Goal: Task Accomplishment & Management: Use online tool/utility

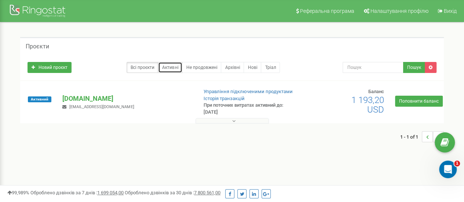
click at [177, 65] on link "Активні" at bounding box center [170, 67] width 24 height 11
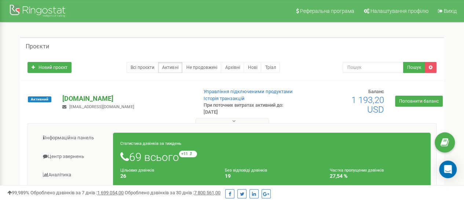
click at [85, 98] on p "[DOMAIN_NAME]" at bounding box center [126, 99] width 129 height 10
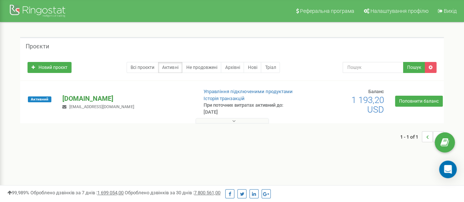
click at [100, 99] on p "[DOMAIN_NAME]" at bounding box center [126, 99] width 129 height 10
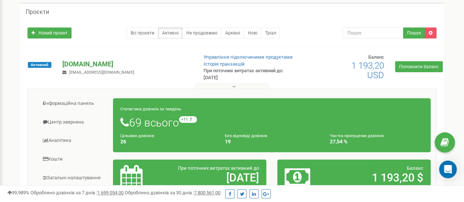
scroll to position [73, 0]
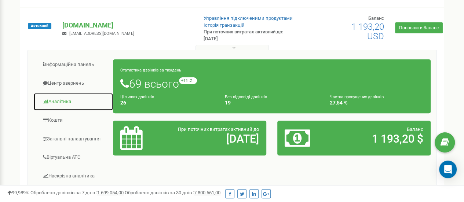
click at [54, 103] on link "Аналiтика" at bounding box center [73, 102] width 80 height 18
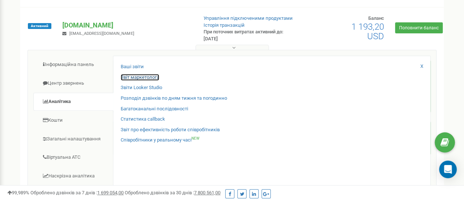
click at [142, 77] on link "Звіт маркетолога" at bounding box center [140, 77] width 38 height 7
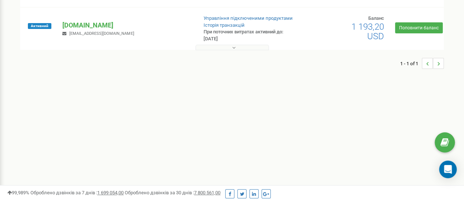
click at [228, 48] on button at bounding box center [231, 47] width 73 height 5
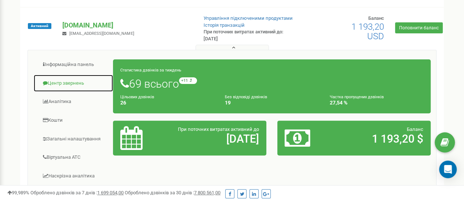
click at [69, 83] on link "Центр звернень" at bounding box center [73, 83] width 80 height 18
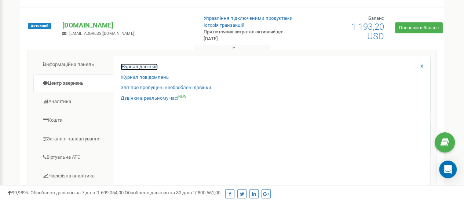
click at [149, 65] on link "Журнал дзвінків" at bounding box center [139, 66] width 37 height 7
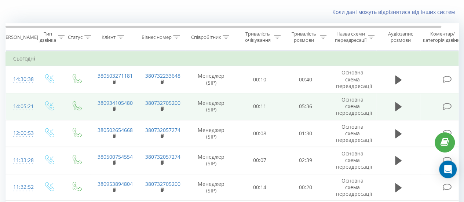
scroll to position [37, 0]
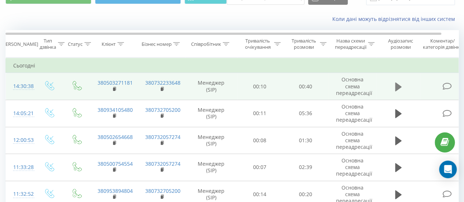
click at [394, 89] on button at bounding box center [398, 86] width 11 height 11
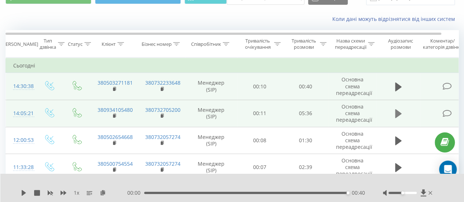
click at [396, 114] on icon at bounding box center [398, 113] width 7 height 9
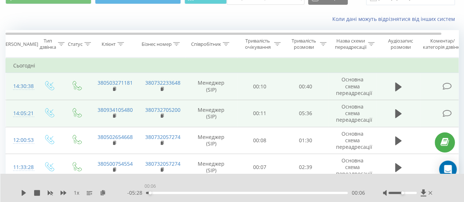
click at [148, 192] on div "00:06" at bounding box center [247, 193] width 202 height 2
click at [25, 193] on icon at bounding box center [24, 193] width 4 height 6
click at [25, 191] on icon at bounding box center [25, 193] width 1 height 6
click at [23, 192] on icon at bounding box center [24, 193] width 4 height 6
click at [22, 193] on icon at bounding box center [22, 193] width 1 height 6
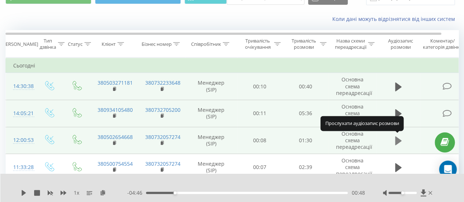
click at [393, 140] on button at bounding box center [398, 140] width 11 height 11
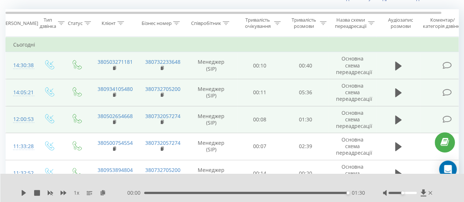
scroll to position [73, 0]
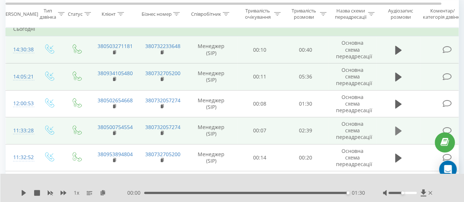
click at [400, 128] on icon at bounding box center [398, 131] width 7 height 10
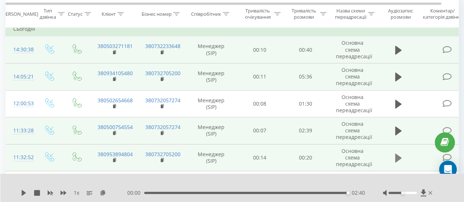
click at [396, 155] on icon at bounding box center [398, 158] width 7 height 9
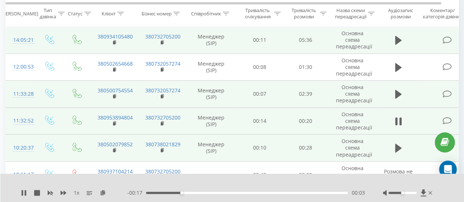
scroll to position [147, 0]
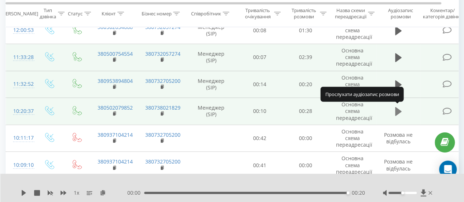
click at [396, 112] on icon at bounding box center [398, 111] width 7 height 9
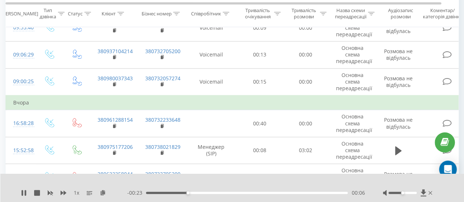
scroll to position [367, 0]
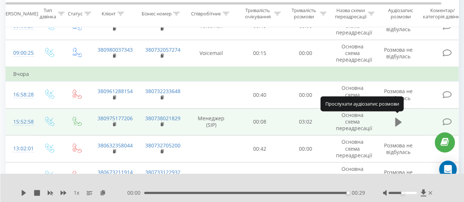
click at [396, 118] on icon at bounding box center [398, 122] width 7 height 9
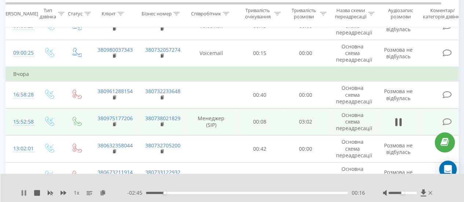
click at [23, 193] on icon at bounding box center [22, 193] width 1 height 6
click at [23, 192] on icon at bounding box center [24, 193] width 4 height 6
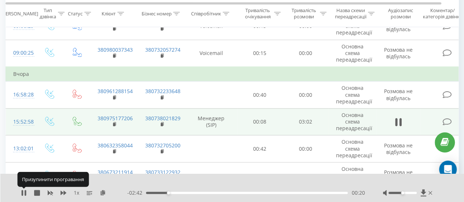
click at [23, 192] on icon at bounding box center [24, 193] width 6 height 6
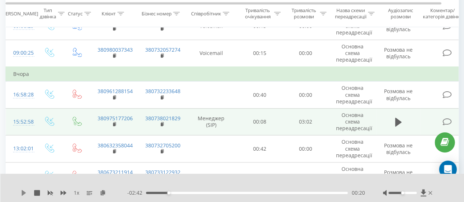
click at [25, 195] on icon at bounding box center [24, 193] width 6 height 6
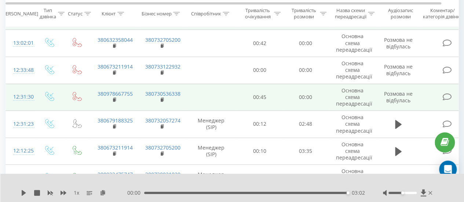
scroll to position [513, 0]
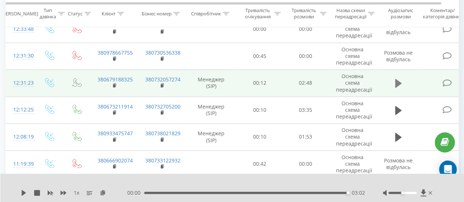
click at [396, 81] on icon at bounding box center [398, 83] width 7 height 9
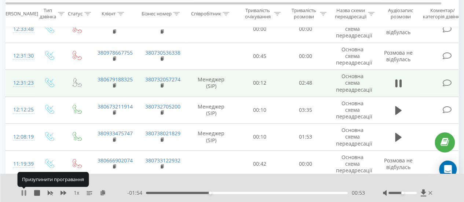
click at [22, 194] on icon at bounding box center [22, 193] width 1 height 6
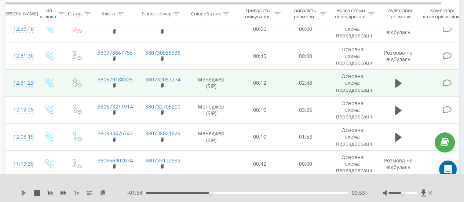
click at [25, 191] on icon at bounding box center [24, 193] width 6 height 6
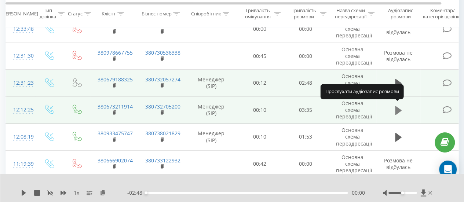
click at [398, 110] on icon at bounding box center [398, 110] width 7 height 9
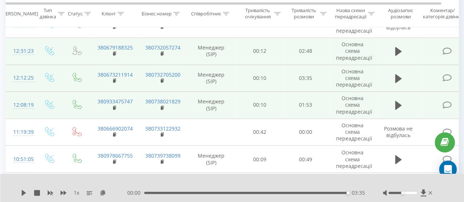
scroll to position [550, 0]
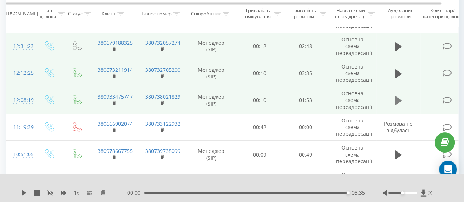
click at [399, 100] on icon at bounding box center [398, 100] width 7 height 10
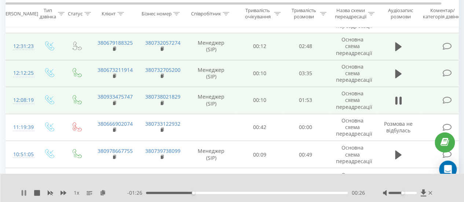
click at [23, 190] on icon at bounding box center [24, 193] width 6 height 6
click at [398, 99] on icon at bounding box center [398, 100] width 7 height 9
click at [397, 70] on icon at bounding box center [398, 73] width 7 height 9
click at [29, 190] on div "1 x" at bounding box center [74, 192] width 106 height 7
click at [24, 194] on icon at bounding box center [24, 193] width 4 height 6
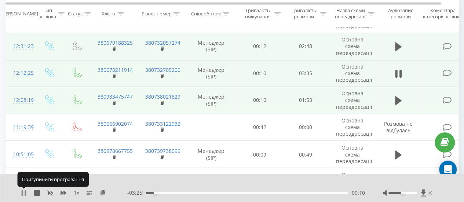
click at [25, 193] on icon at bounding box center [25, 193] width 1 height 6
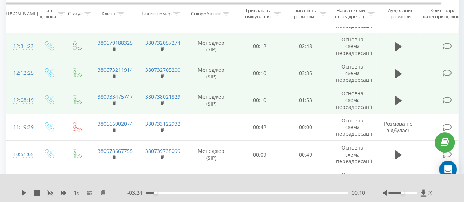
click at [24, 190] on div "1 x" at bounding box center [74, 192] width 106 height 7
click at [24, 191] on icon at bounding box center [24, 193] width 6 height 6
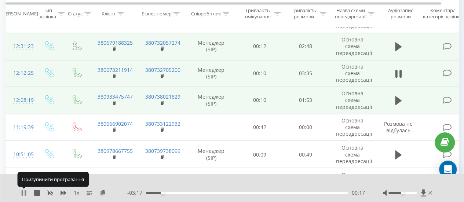
click at [25, 194] on icon at bounding box center [25, 193] width 1 height 6
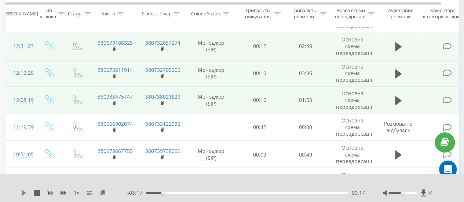
click at [26, 192] on icon at bounding box center [24, 193] width 6 height 6
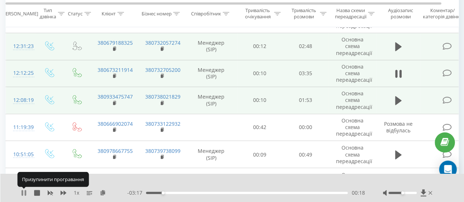
click at [25, 192] on icon at bounding box center [25, 193] width 1 height 6
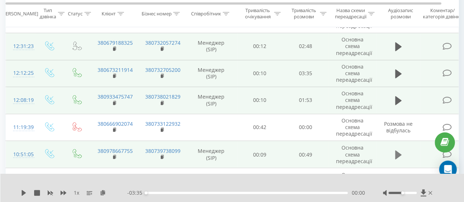
click at [399, 150] on icon at bounding box center [398, 154] width 7 height 9
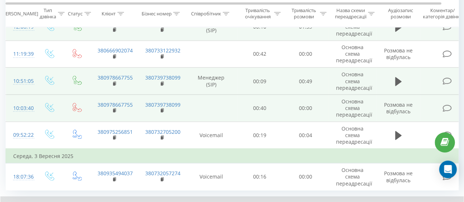
scroll to position [660, 0]
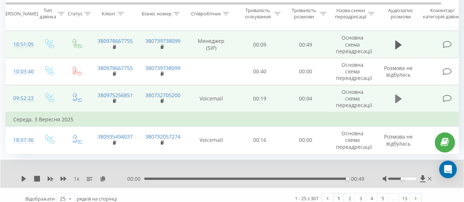
click at [396, 97] on icon at bounding box center [398, 98] width 7 height 9
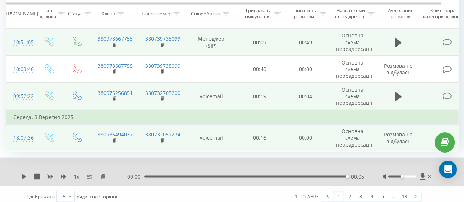
scroll to position [663, 0]
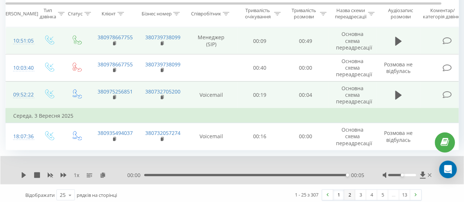
click at [347, 192] on link "2" at bounding box center [349, 195] width 11 height 10
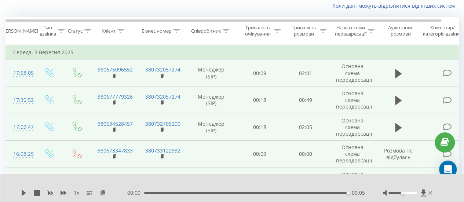
scroll to position [48, 0]
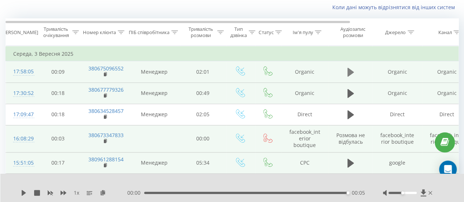
click at [351, 71] on icon at bounding box center [350, 72] width 7 height 9
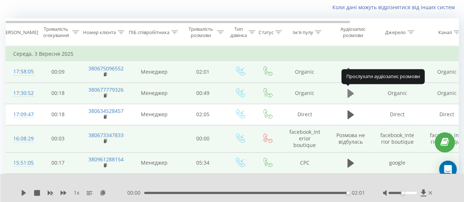
click at [347, 93] on icon at bounding box center [350, 93] width 7 height 9
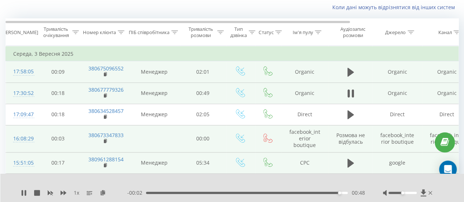
click at [293, 191] on div "- 00:02 00:48 00:48" at bounding box center [245, 192] width 237 height 7
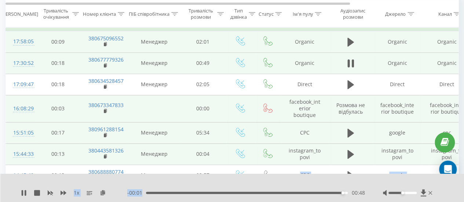
drag, startPoint x: 288, startPoint y: 198, endPoint x: 290, endPoint y: 195, distance: 4.1
click at [287, 199] on div "1 x - 00:01 00:48 00:48" at bounding box center [232, 188] width 464 height 28
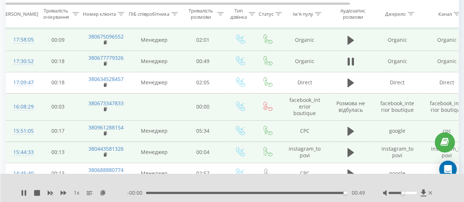
click at [291, 194] on div "00:49" at bounding box center [247, 193] width 202 height 2
click at [275, 193] on div "00:43" at bounding box center [247, 193] width 202 height 2
click at [28, 192] on div "1 x" at bounding box center [74, 192] width 106 height 7
click at [23, 194] on icon at bounding box center [24, 193] width 6 height 6
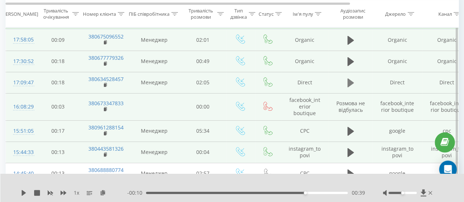
click at [346, 84] on button at bounding box center [350, 82] width 11 height 11
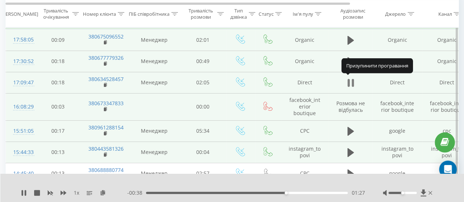
click at [354, 84] on button at bounding box center [350, 82] width 11 height 11
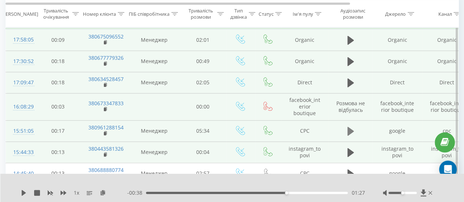
click at [353, 132] on button at bounding box center [350, 131] width 11 height 11
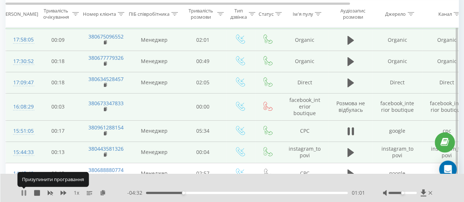
click at [23, 195] on icon at bounding box center [24, 193] width 6 height 6
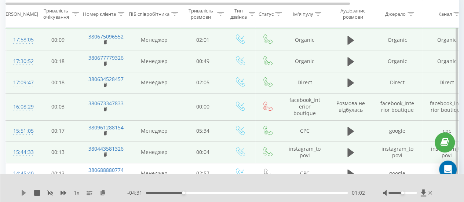
click at [24, 192] on icon at bounding box center [24, 193] width 4 height 6
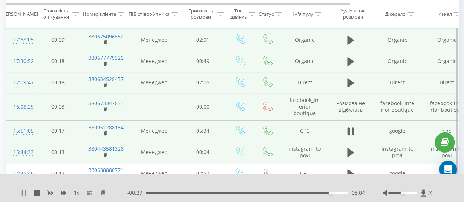
click at [25, 192] on icon at bounding box center [25, 193] width 1 height 6
